Goal: Task Accomplishment & Management: Manage account settings

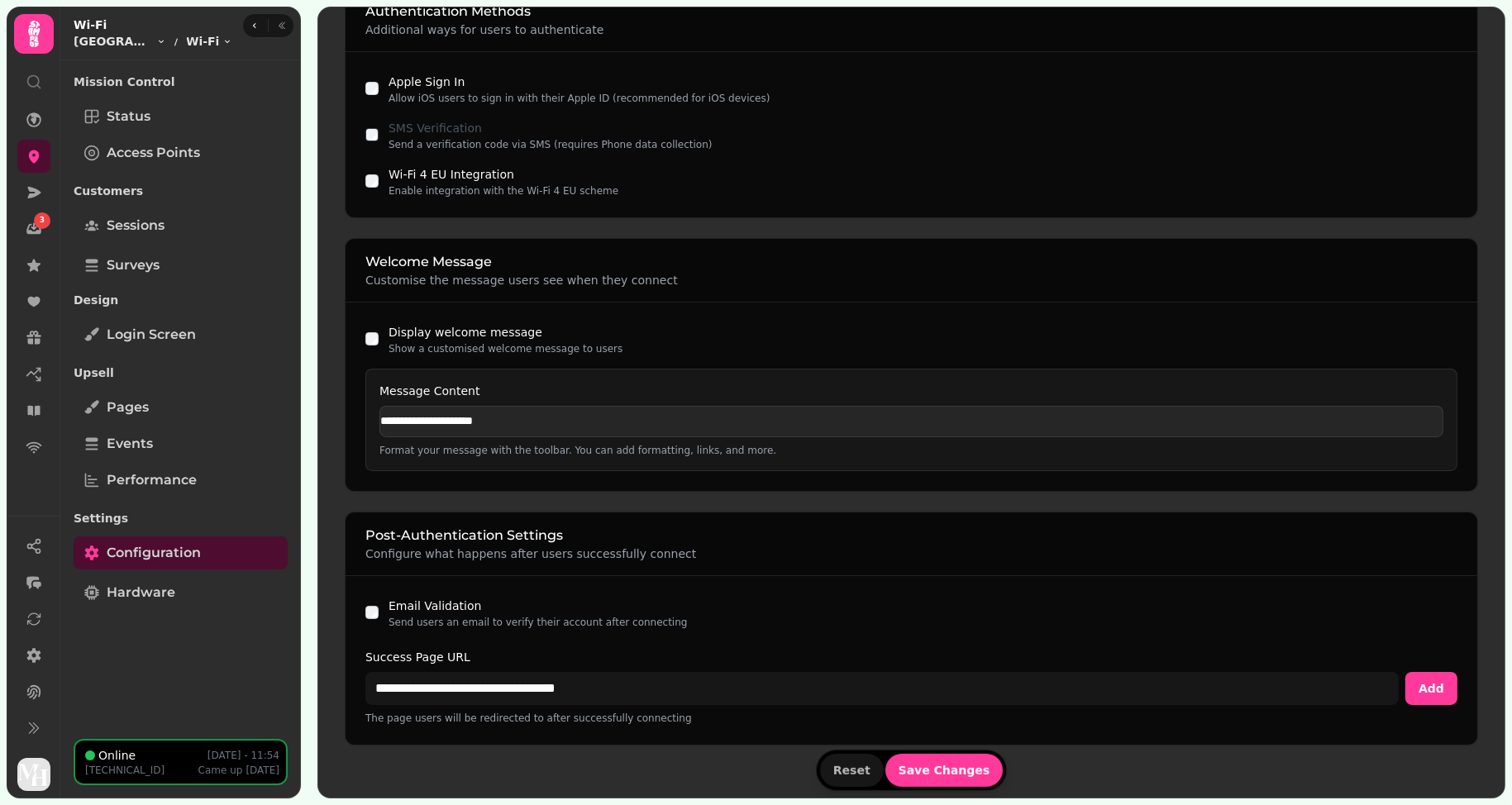
scroll to position [1250, 0]
